Goal: Information Seeking & Learning: Find specific fact

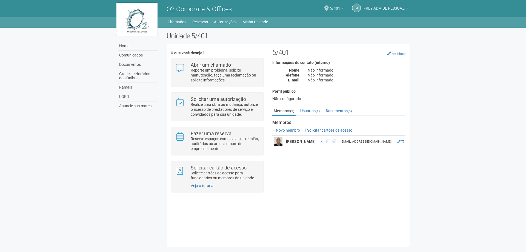
click at [389, 6] on span "FREY ADM DE PESSOAL LTDA" at bounding box center [384, 6] width 41 height 10
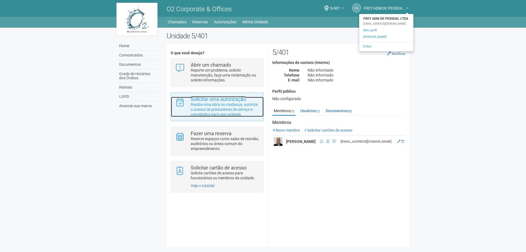
click at [212, 105] on p "Realize uma obra ou mudança, autorize o acesso de prestadores de serviço e conv…" at bounding box center [225, 109] width 69 height 15
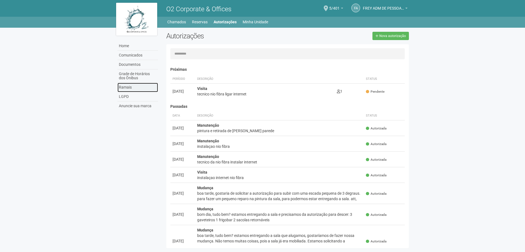
click at [126, 87] on link "Ramais" at bounding box center [138, 87] width 41 height 9
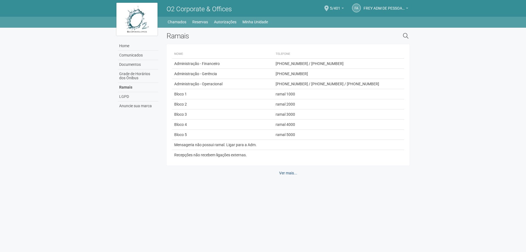
click at [288, 171] on link "Ver mais..." at bounding box center [288, 172] width 25 height 9
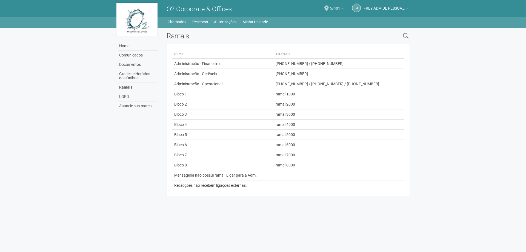
click at [340, 8] on span "5/401" at bounding box center [335, 6] width 10 height 10
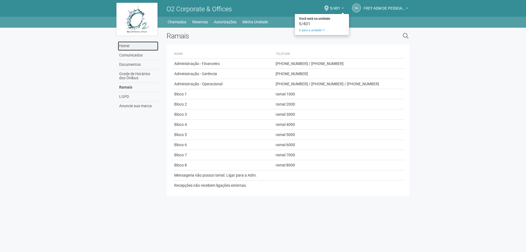
click at [127, 45] on link "Home" at bounding box center [138, 45] width 41 height 9
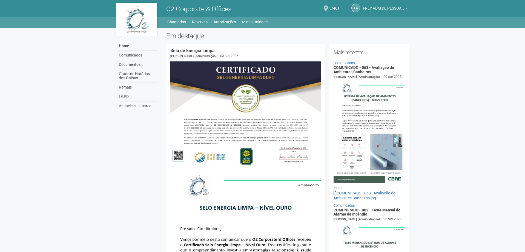
click at [406, 7] on link "FREY ADM DE PESSOAL LTDA" at bounding box center [385, 9] width 45 height 4
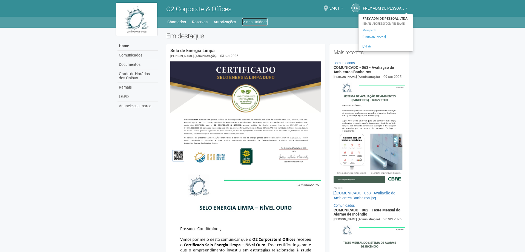
click at [258, 22] on link "Minha Unidade" at bounding box center [254, 22] width 25 height 8
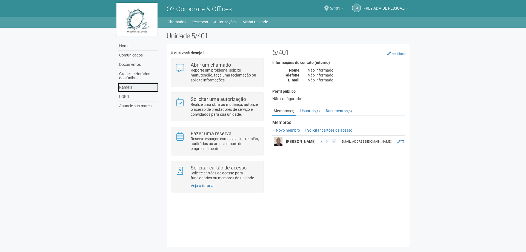
click at [127, 85] on link "Ramais" at bounding box center [138, 87] width 41 height 9
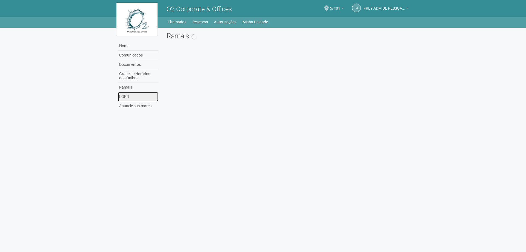
click at [124, 96] on link "LGPD" at bounding box center [138, 96] width 41 height 9
